Goal: Task Accomplishment & Management: Manage account settings

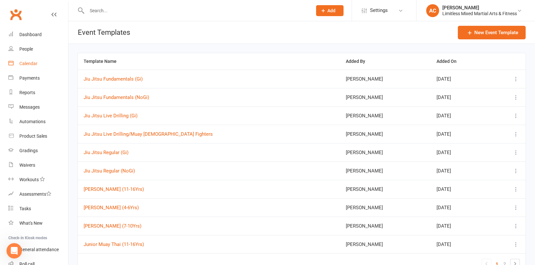
click at [29, 63] on div "Calendar" at bounding box center [28, 63] width 18 height 5
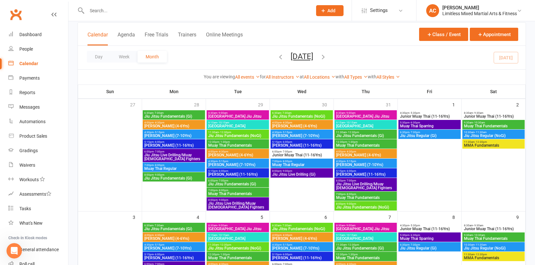
scroll to position [42, 0]
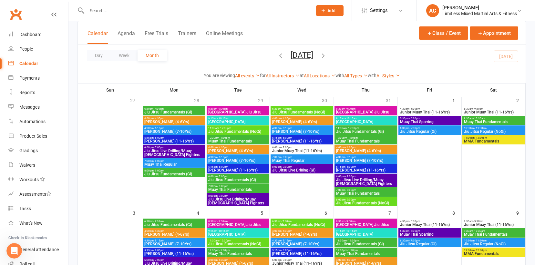
click at [294, 149] on span "Junior Muay Thai (11-16Yrs)" at bounding box center [302, 151] width 60 height 4
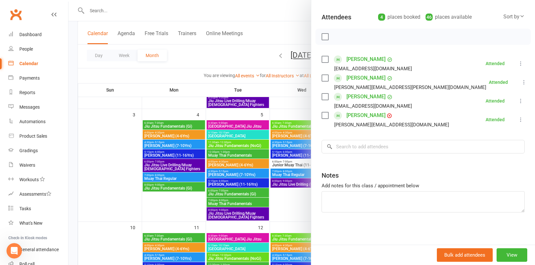
scroll to position [0, 0]
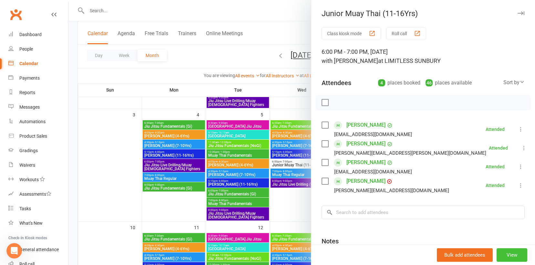
click at [520, 256] on button "View" at bounding box center [511, 256] width 31 height 14
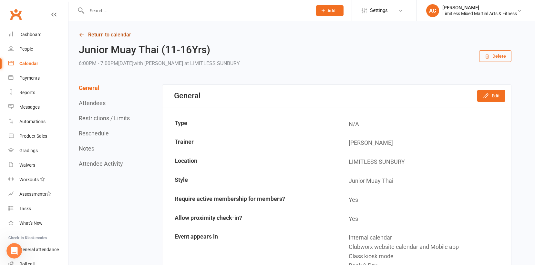
click at [99, 37] on link "Return to calendar" at bounding box center [295, 34] width 433 height 9
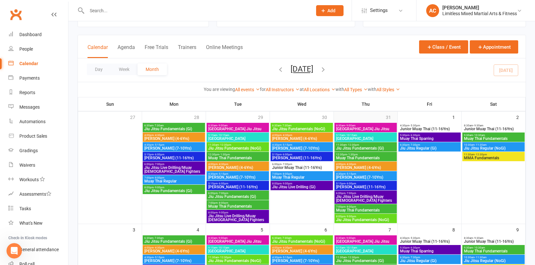
scroll to position [25, 0]
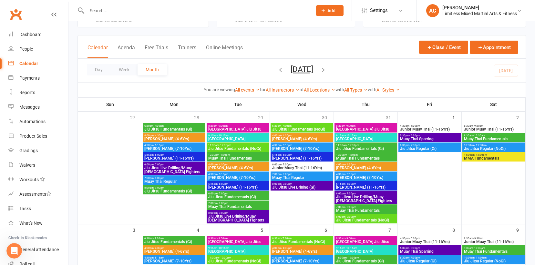
click at [477, 126] on span "- 9:30am" at bounding box center [478, 126] width 10 height 3
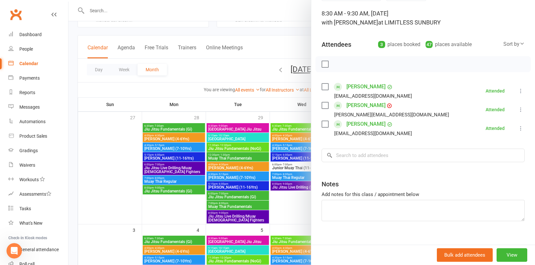
scroll to position [47, 0]
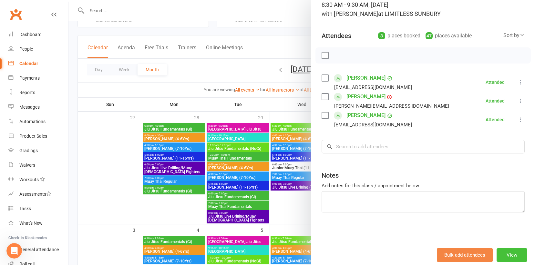
click at [517, 257] on button "View" at bounding box center [511, 256] width 31 height 14
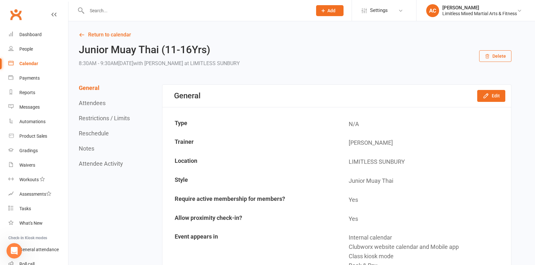
click at [32, 63] on div "Calendar" at bounding box center [28, 63] width 19 height 5
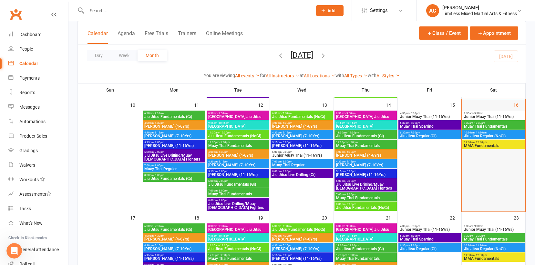
scroll to position [242, 0]
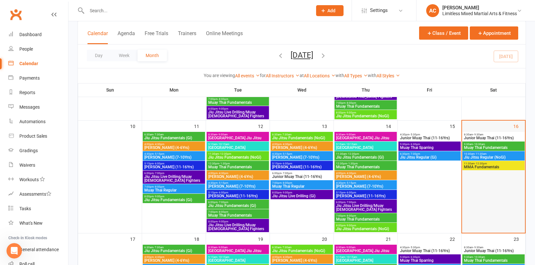
click at [485, 136] on span "8:30am - 9:30am" at bounding box center [494, 134] width 60 height 3
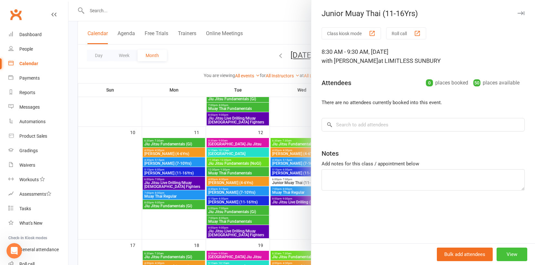
click at [514, 255] on button "View" at bounding box center [511, 255] width 31 height 14
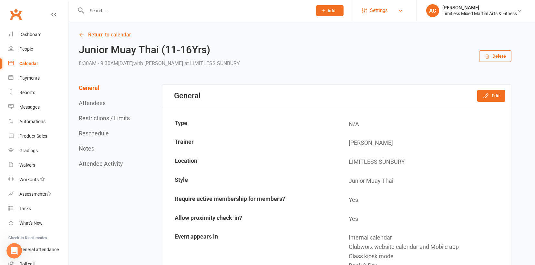
click at [370, 10] on span "Settings" at bounding box center [379, 10] width 18 height 15
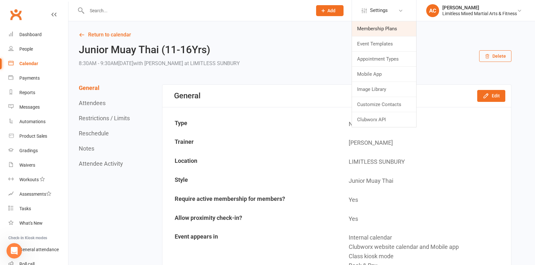
click at [378, 30] on link "Membership Plans" at bounding box center [384, 28] width 64 height 15
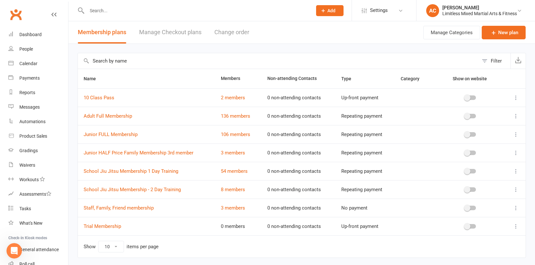
click at [516, 134] on icon at bounding box center [516, 134] width 6 height 6
click at [476, 147] on link "Edit" at bounding box center [487, 147] width 64 height 13
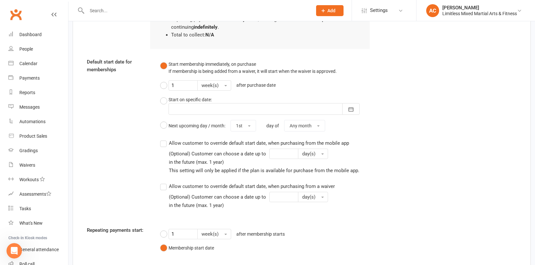
scroll to position [600, 0]
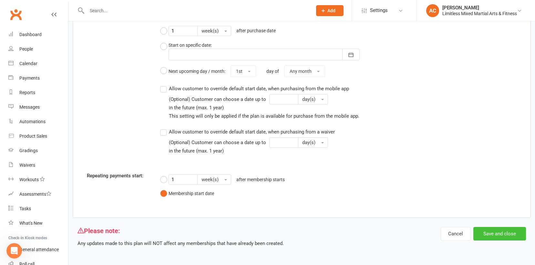
click at [487, 231] on button "Save and close" at bounding box center [499, 234] width 53 height 14
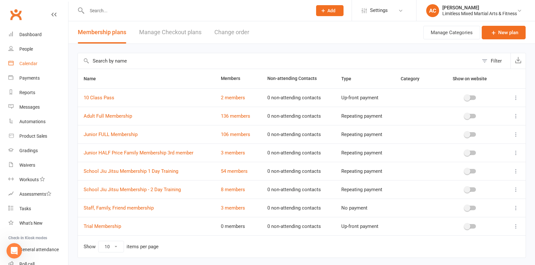
click at [35, 65] on div "Calendar" at bounding box center [28, 63] width 18 height 5
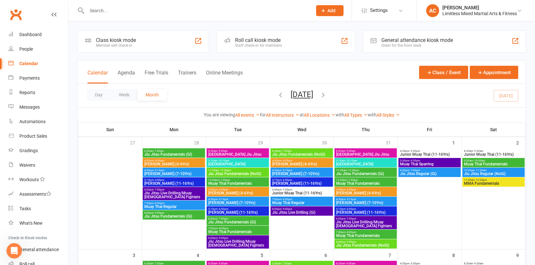
click at [297, 191] on span "Junior Muay Thai (11-16Yrs)" at bounding box center [302, 193] width 60 height 4
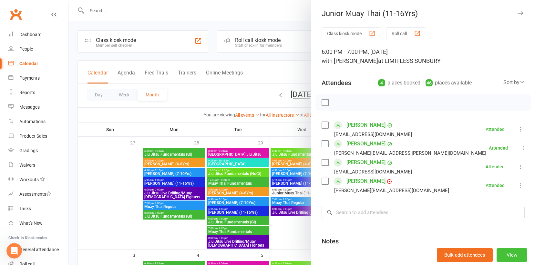
click at [518, 253] on button "View" at bounding box center [511, 256] width 31 height 14
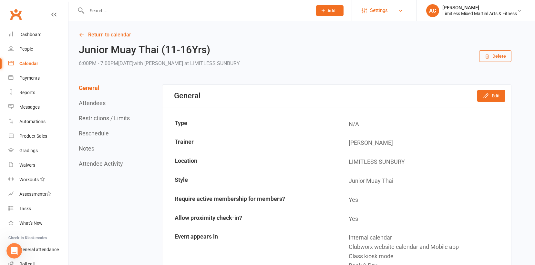
click at [370, 11] on span "Settings" at bounding box center [379, 10] width 18 height 15
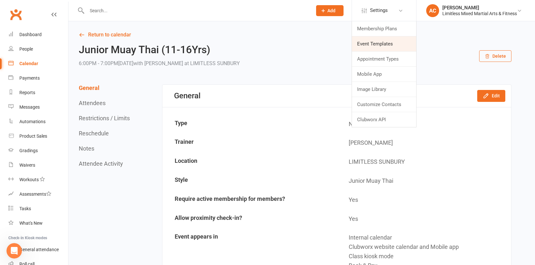
click at [376, 44] on link "Event Templates" at bounding box center [384, 43] width 64 height 15
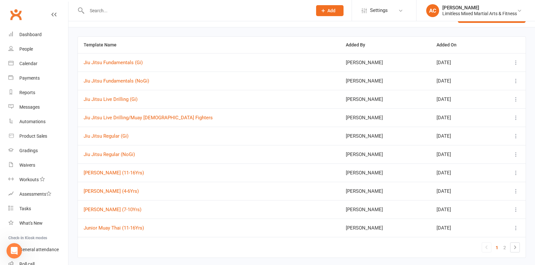
scroll to position [37, 0]
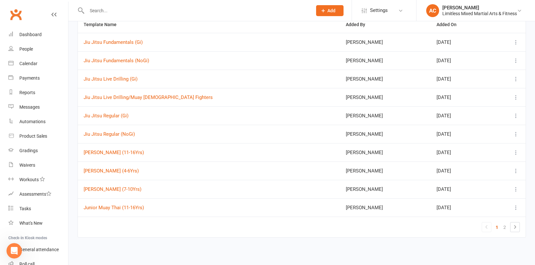
click at [516, 209] on icon at bounding box center [516, 208] width 6 height 6
click at [478, 248] on link "Edit" at bounding box center [485, 246] width 68 height 13
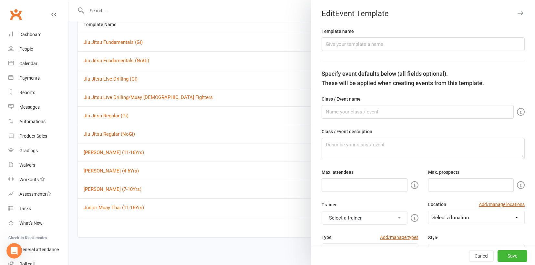
type input "Junior Muay Thai (11-16Yrs)"
type input "50"
type input "5"
type input "8"
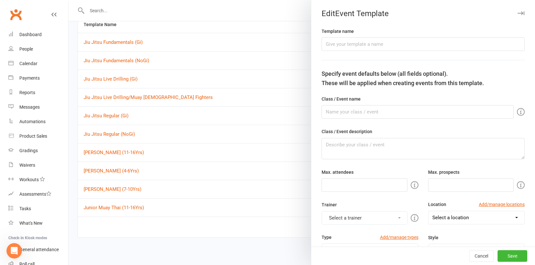
select select "hour"
select select "15554"
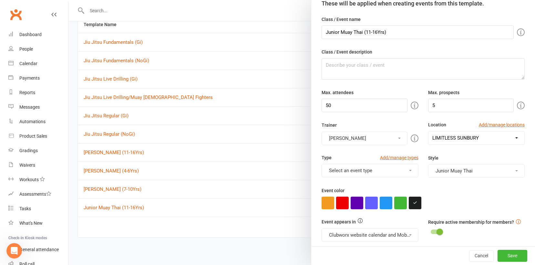
scroll to position [89, 0]
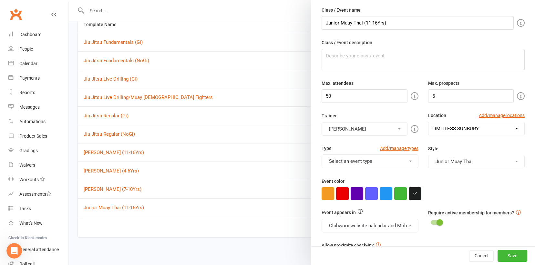
click at [467, 163] on button "Junior Muay Thai" at bounding box center [476, 162] width 97 height 14
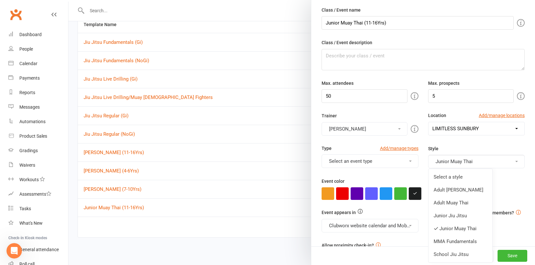
click at [465, 228] on link "Junior Muay Thai" at bounding box center [460, 228] width 64 height 13
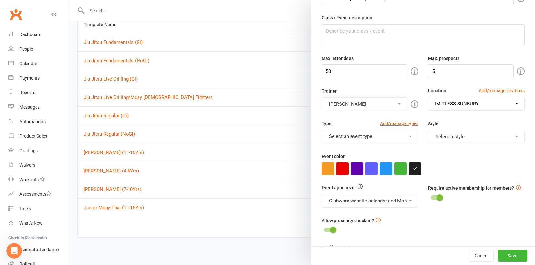
scroll to position [122, 0]
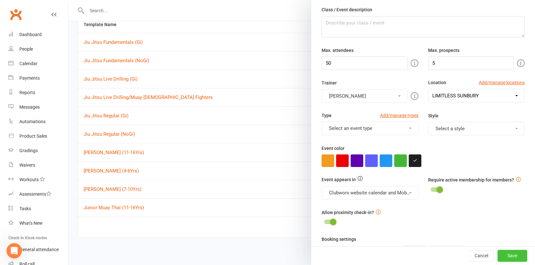
click at [510, 256] on button "Save" at bounding box center [512, 256] width 30 height 12
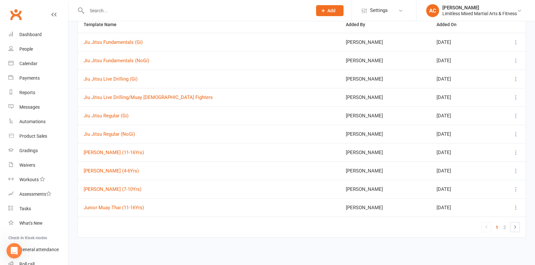
scroll to position [0, 0]
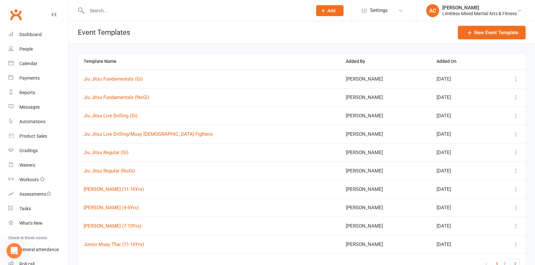
click at [113, 12] on input "text" at bounding box center [196, 10] width 223 height 9
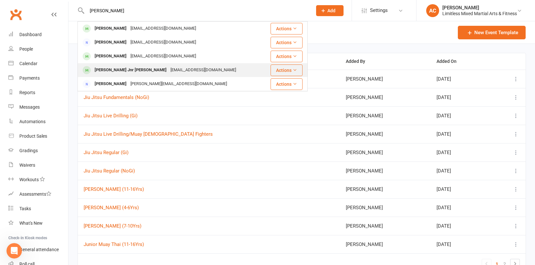
type input "[PERSON_NAME]"
click at [124, 70] on div "[PERSON_NAME] Jnr [PERSON_NAME]" at bounding box center [131, 70] width 76 height 9
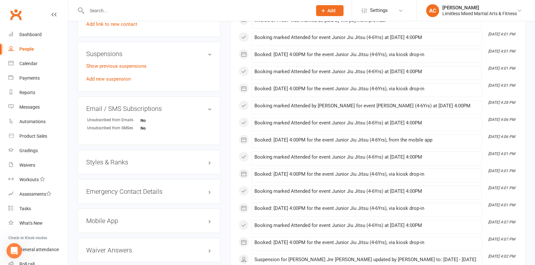
scroll to position [384, 0]
click at [132, 158] on h3 "Styles & Ranks" at bounding box center [149, 161] width 126 height 7
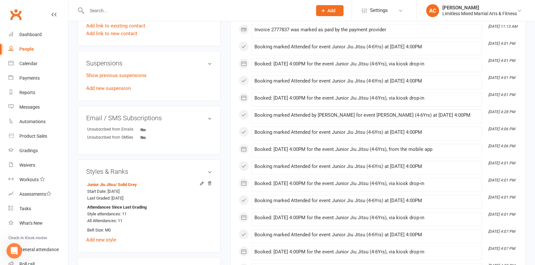
scroll to position [374, 0]
click at [224, 148] on div "upload photo change photo [PERSON_NAME] Jnr [PERSON_NAME] Activated [DATE] Adde…" at bounding box center [149, 8] width 153 height 705
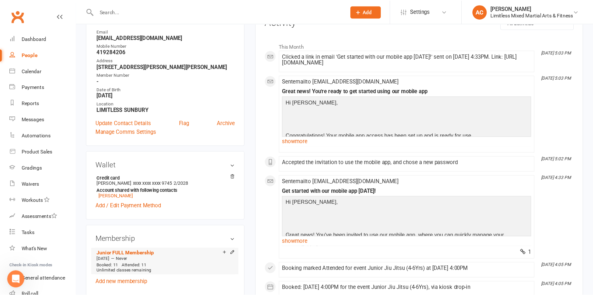
scroll to position [0, 0]
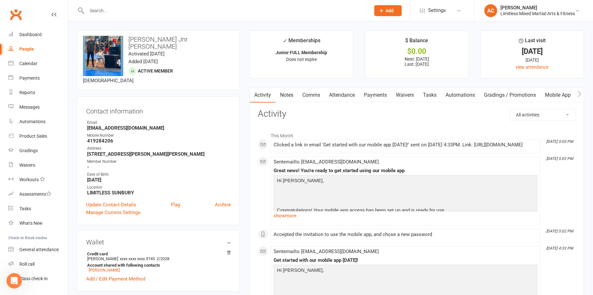
click at [121, 11] on input "text" at bounding box center [225, 10] width 281 height 9
type input "[PERSON_NAME]"
click at [128, 27] on div "[EMAIL_ADDRESS][DOMAIN_NAME]" at bounding box center [162, 28] width 69 height 9
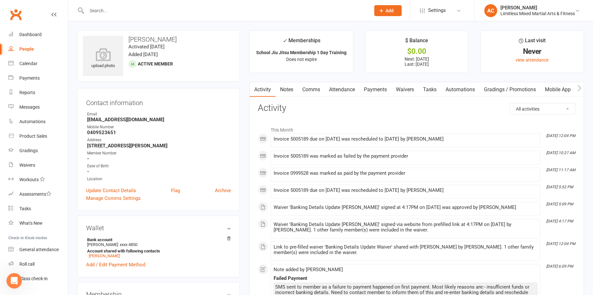
click at [381, 89] on link "Payments" at bounding box center [376, 89] width 32 height 15
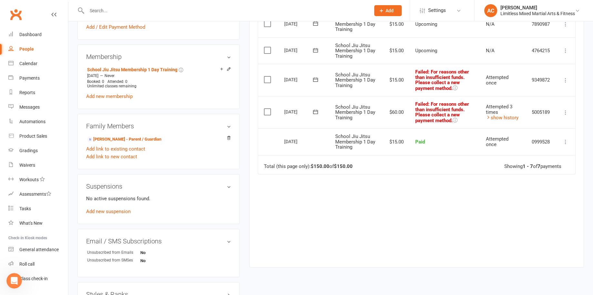
scroll to position [237, 0]
click at [535, 113] on icon at bounding box center [566, 113] width 6 height 6
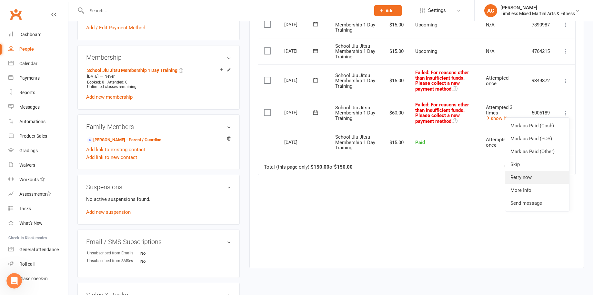
click at [535, 177] on link "Retry now" at bounding box center [538, 177] width 64 height 13
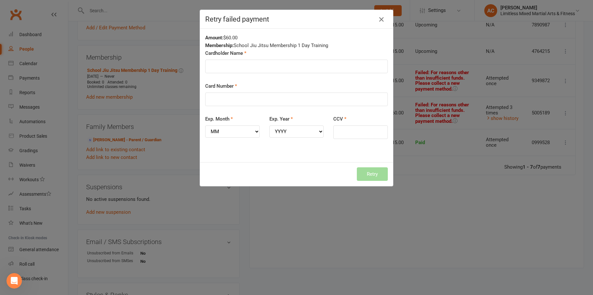
click at [381, 20] on icon "button" at bounding box center [382, 19] width 8 height 8
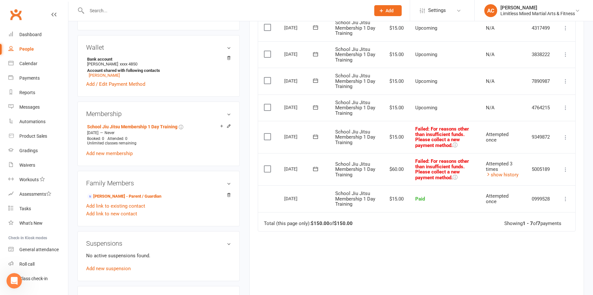
scroll to position [180, 0]
